Goal: Check status: Check status

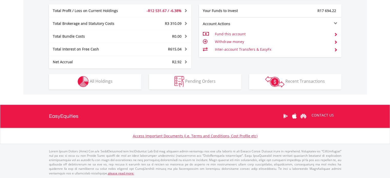
scroll to position [49, 97]
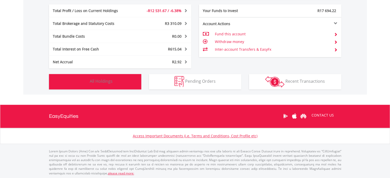
click at [124, 80] on button "Holdings All Holdings" at bounding box center [95, 81] width 92 height 15
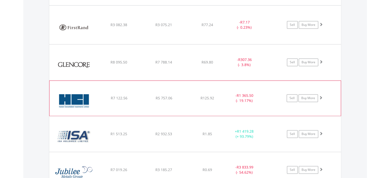
scroll to position [708, 0]
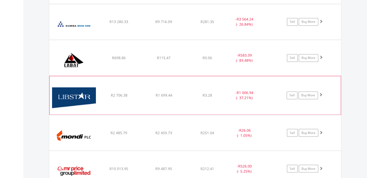
scroll to position [888, 0]
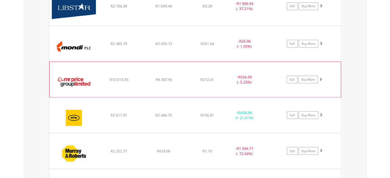
scroll to position [965, 0]
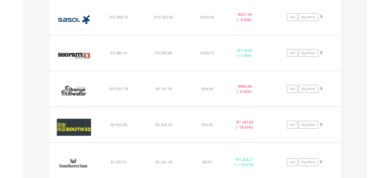
scroll to position [1683, 0]
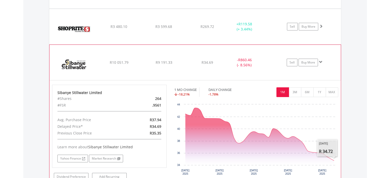
scroll to position [1734, 0]
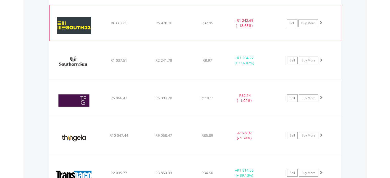
scroll to position [1786, 0]
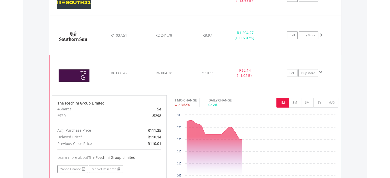
scroll to position [1837, 0]
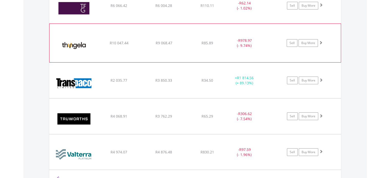
scroll to position [1888, 0]
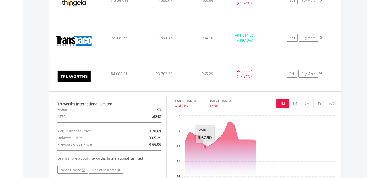
scroll to position [1939, 0]
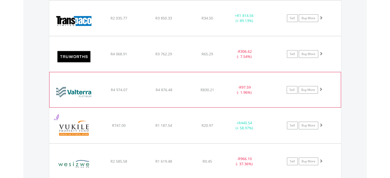
scroll to position [1991, 0]
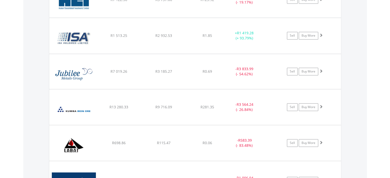
scroll to position [779, 0]
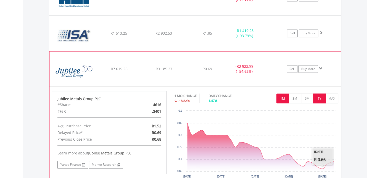
click at [318, 101] on button "1Y" at bounding box center [319, 99] width 13 height 10
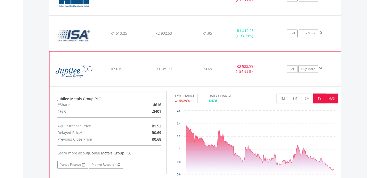
click at [333, 98] on button "MAX" at bounding box center [332, 99] width 13 height 10
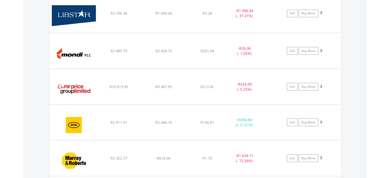
scroll to position [959, 0]
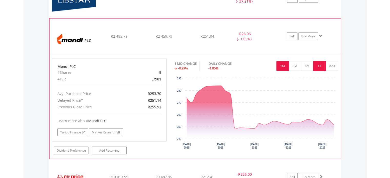
click at [320, 65] on button "1Y" at bounding box center [319, 66] width 13 height 10
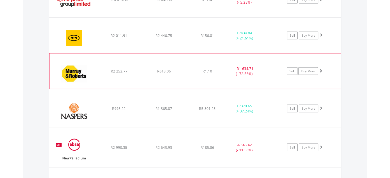
scroll to position [1061, 0]
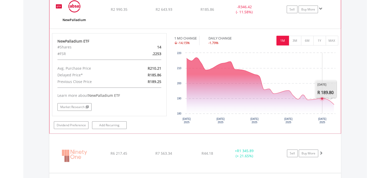
scroll to position [1164, 0]
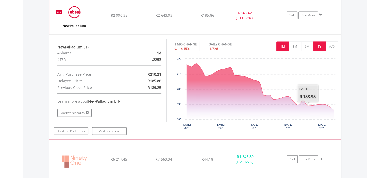
click at [321, 45] on button "1Y" at bounding box center [319, 47] width 13 height 10
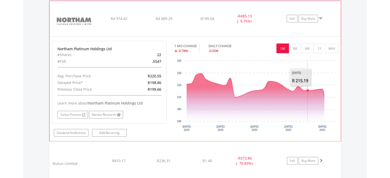
scroll to position [1241, 0]
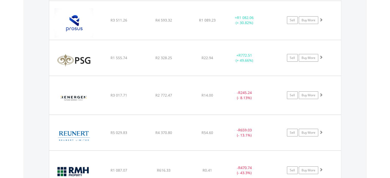
scroll to position [1499, 0]
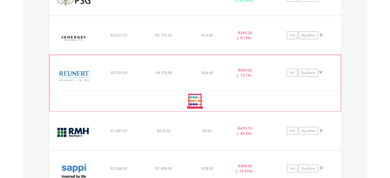
scroll to position [1550, 0]
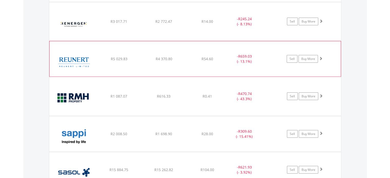
scroll to position [1499, 0]
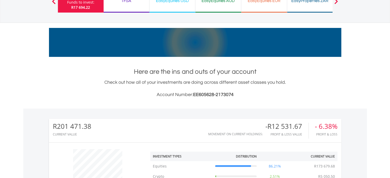
scroll to position [0, 0]
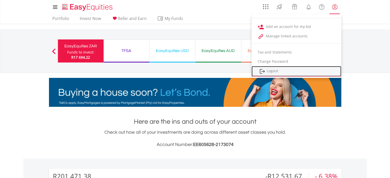
click at [291, 69] on link "Logout" at bounding box center [297, 71] width 90 height 11
